Goal: Check status: Check status

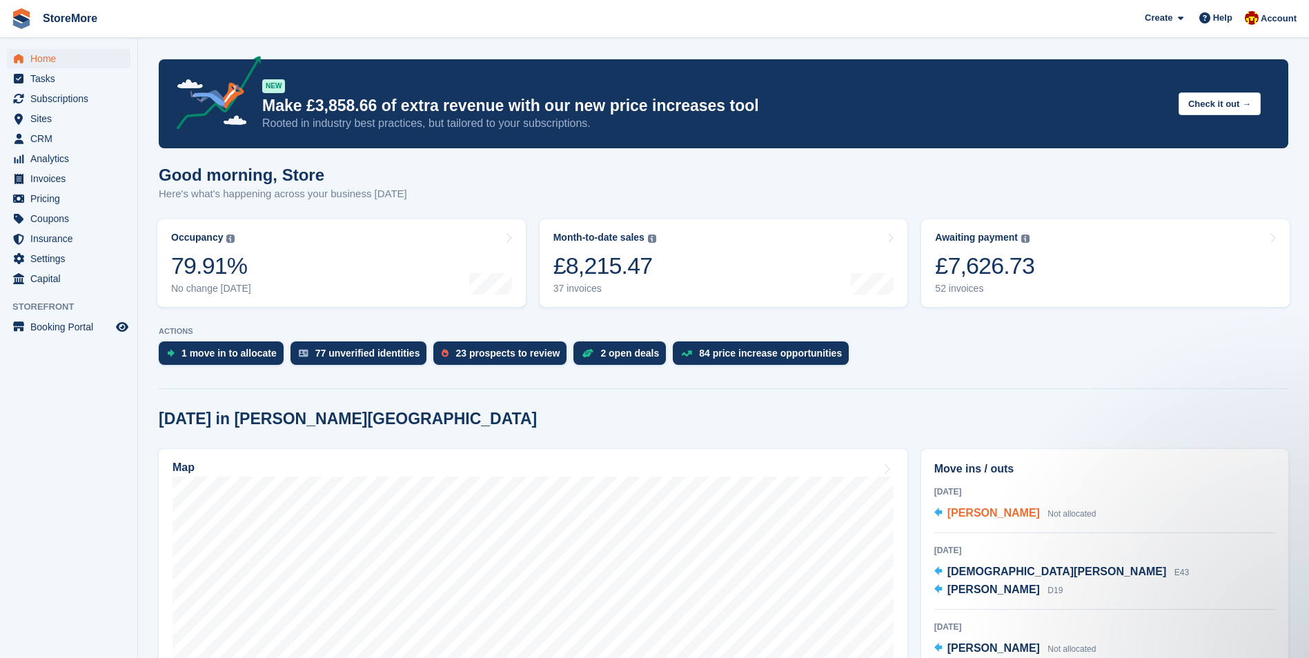
click at [966, 510] on span "[PERSON_NAME]" at bounding box center [993, 513] width 92 height 12
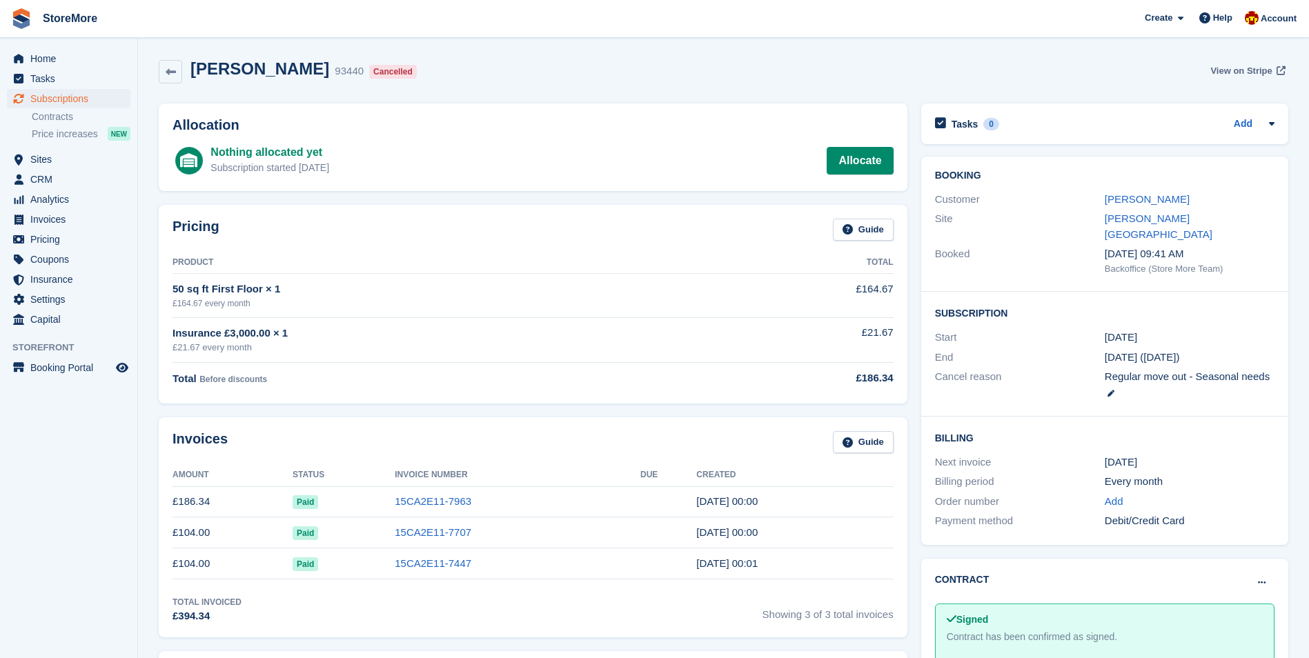
click at [1237, 76] on span "View on Stripe" at bounding box center [1240, 71] width 61 height 14
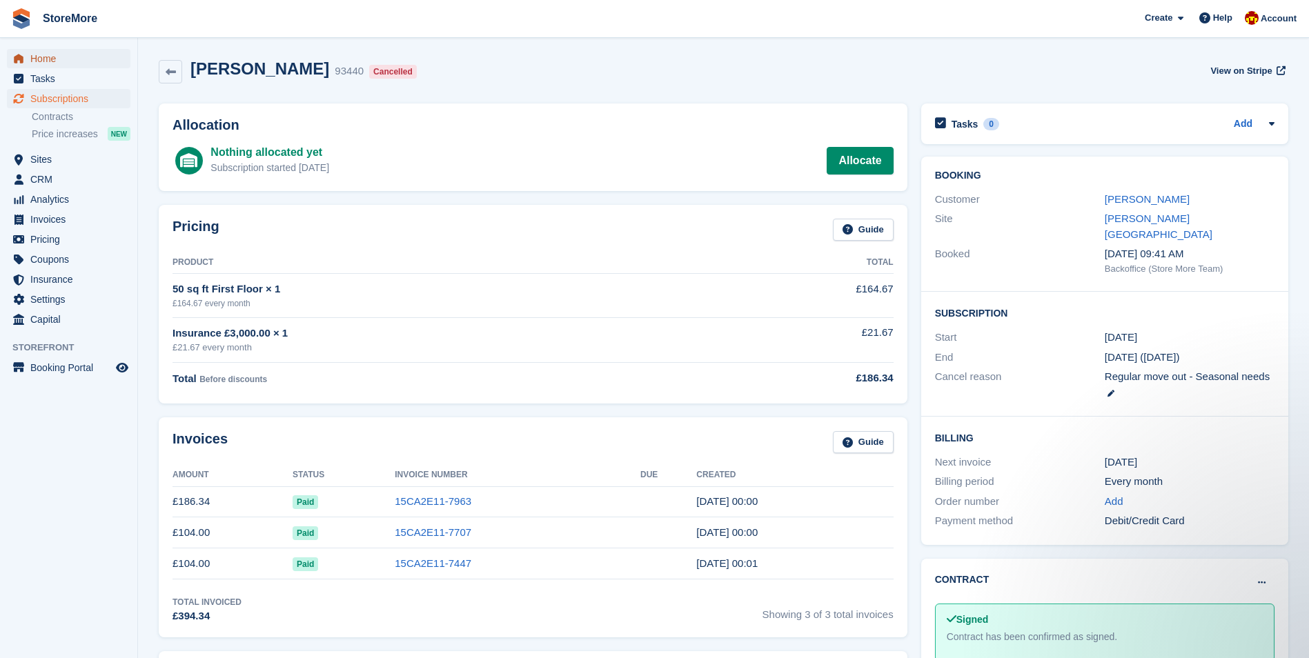
click at [57, 56] on span "Home" at bounding box center [71, 58] width 83 height 19
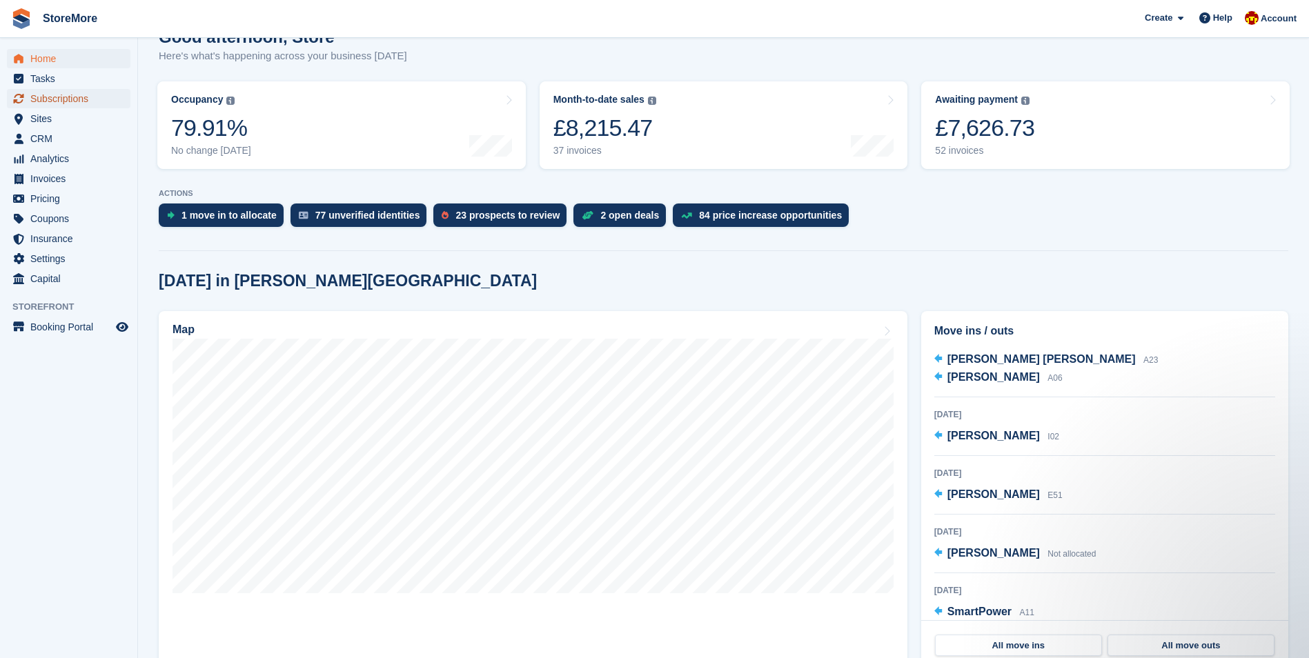
click at [83, 99] on span "Subscriptions" at bounding box center [71, 98] width 83 height 19
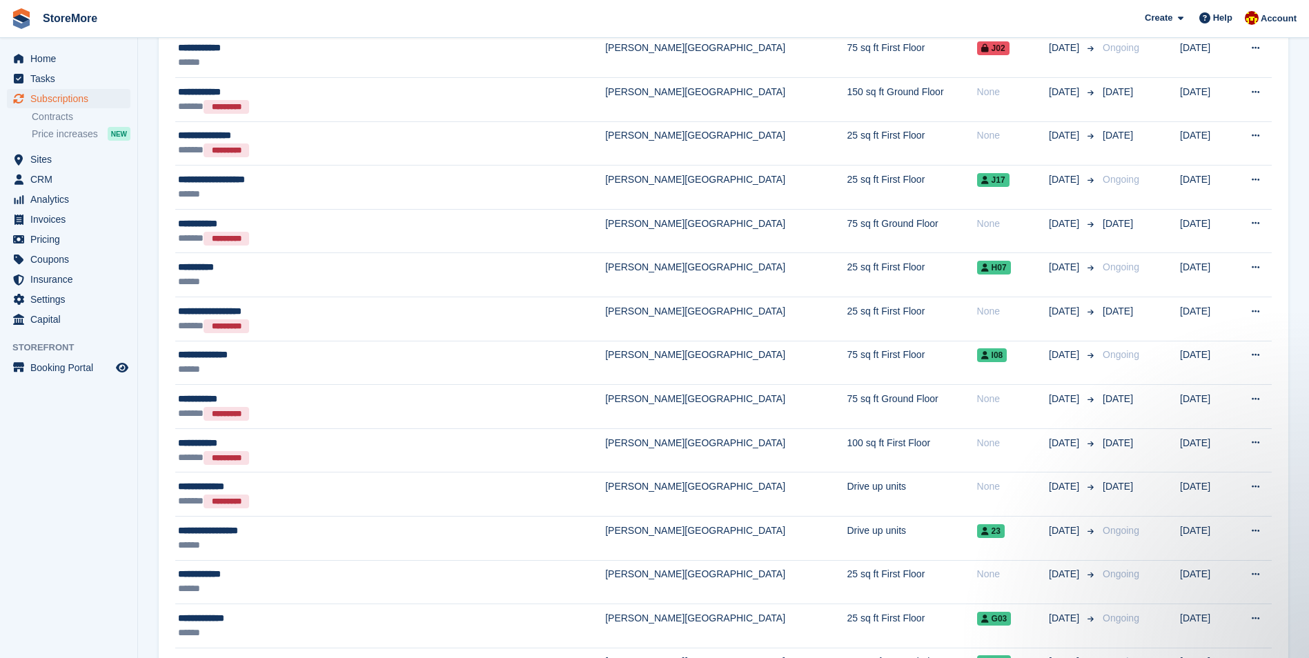
scroll to position [207, 0]
